Goal: Navigation & Orientation: Find specific page/section

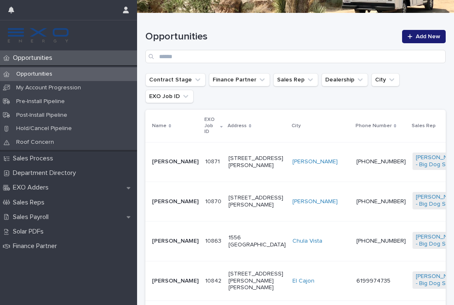
scroll to position [126, 0]
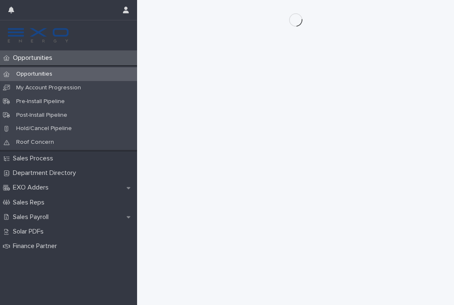
click at [35, 65] on div "Opportunities" at bounding box center [68, 58] width 137 height 15
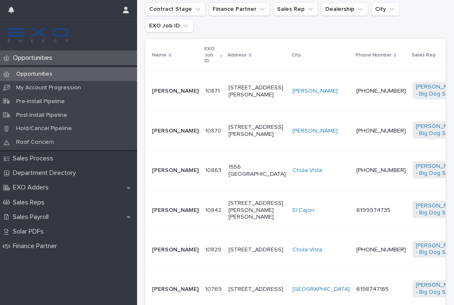
scroll to position [182, 0]
click at [353, 223] on td "6199974735" at bounding box center [381, 209] width 56 height 39
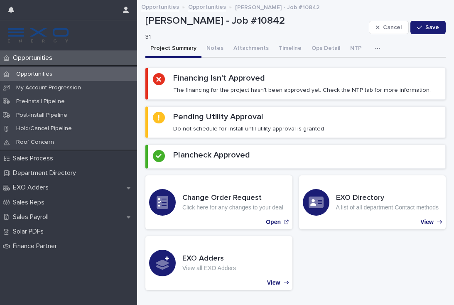
click at [35, 56] on p "Opportunities" at bounding box center [34, 58] width 49 height 8
